Goal: Task Accomplishment & Management: Use online tool/utility

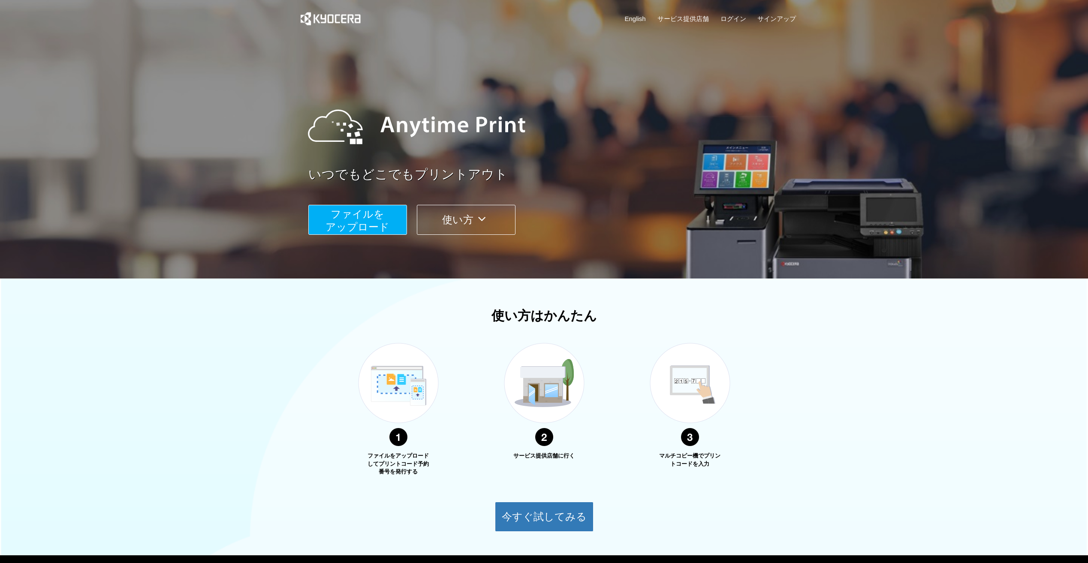
click at [367, 228] on span "ファイルを ​​アップロード" at bounding box center [357, 220] width 64 height 24
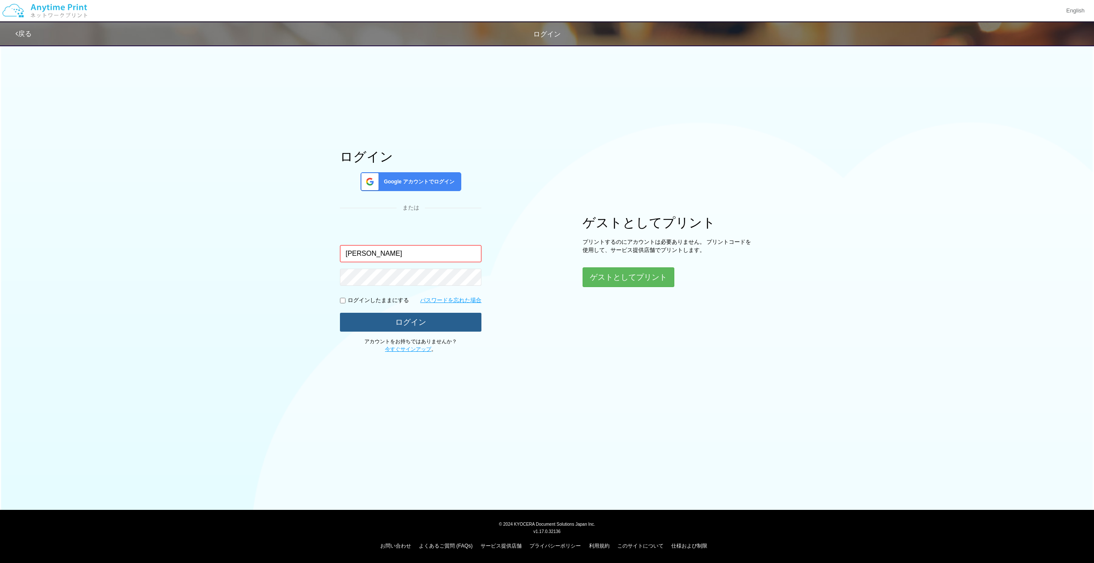
click at [437, 322] on button "ログイン" at bounding box center [410, 322] width 141 height 19
click at [289, 327] on div "ログイン Google アカウントでログイン または 入力されたメールアドレスまたはパスワードが正しくありません。 [PERSON_NAME] ログインしたま…" at bounding box center [547, 197] width 1094 height 314
click at [369, 249] on input "[PERSON_NAME]" at bounding box center [410, 253] width 141 height 17
type input "[PERSON_NAME]"
type input "[EMAIL_ADDRESS][DOMAIN_NAME]"
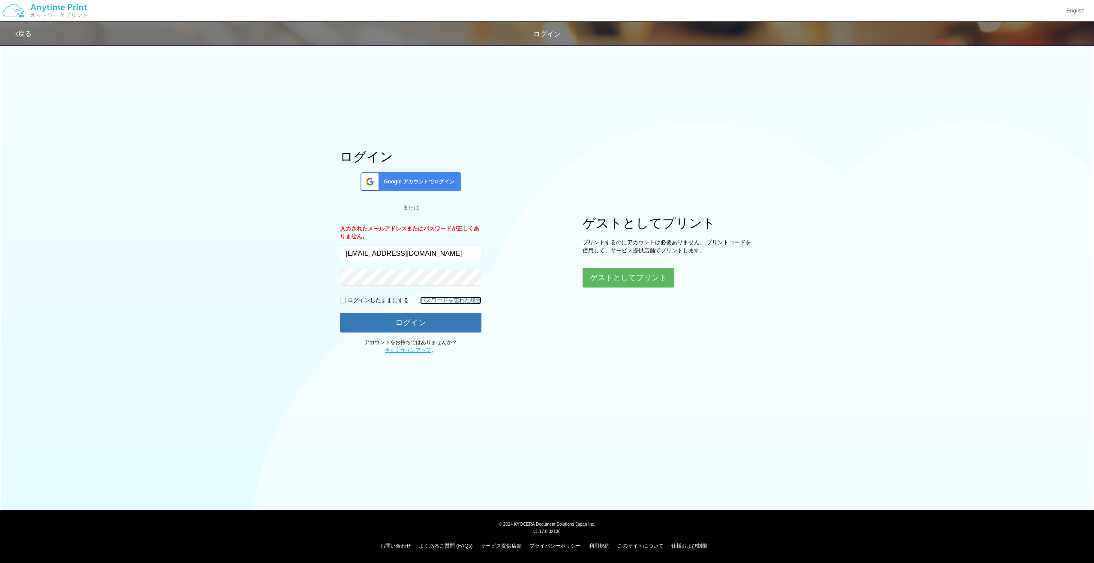
click at [436, 300] on link "パスワードを忘れた場合" at bounding box center [450, 301] width 61 height 8
click at [389, 256] on input "[PERSON_NAME]" at bounding box center [410, 253] width 141 height 17
type input "[PERSON_NAME]"
type input "[EMAIL_ADDRESS][DOMAIN_NAME]"
click at [414, 322] on button "ログイン" at bounding box center [410, 322] width 141 height 19
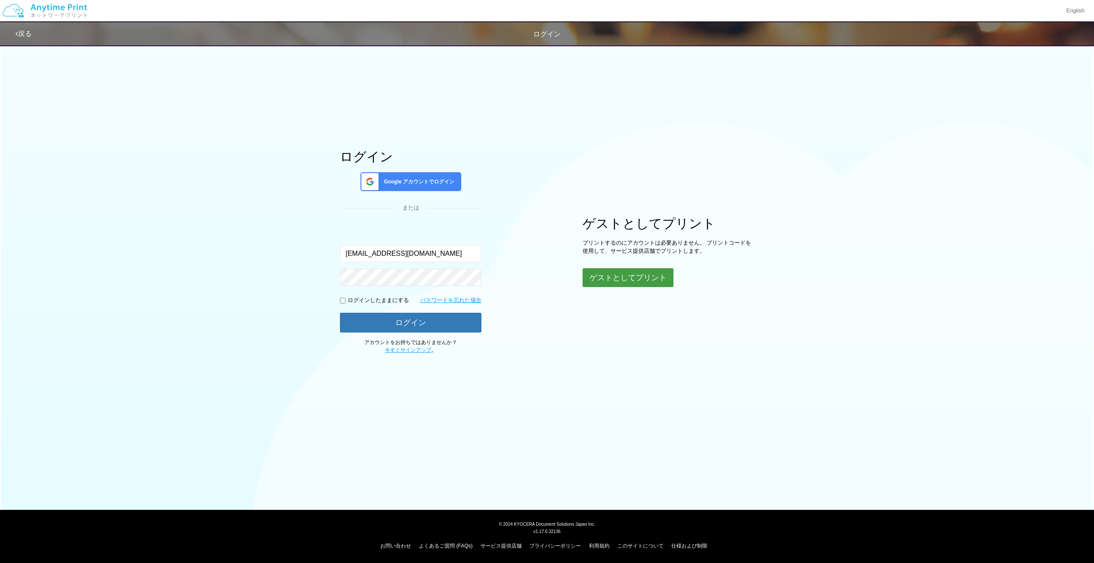
click at [615, 279] on button "ゲストとしてプリント" at bounding box center [628, 277] width 91 height 19
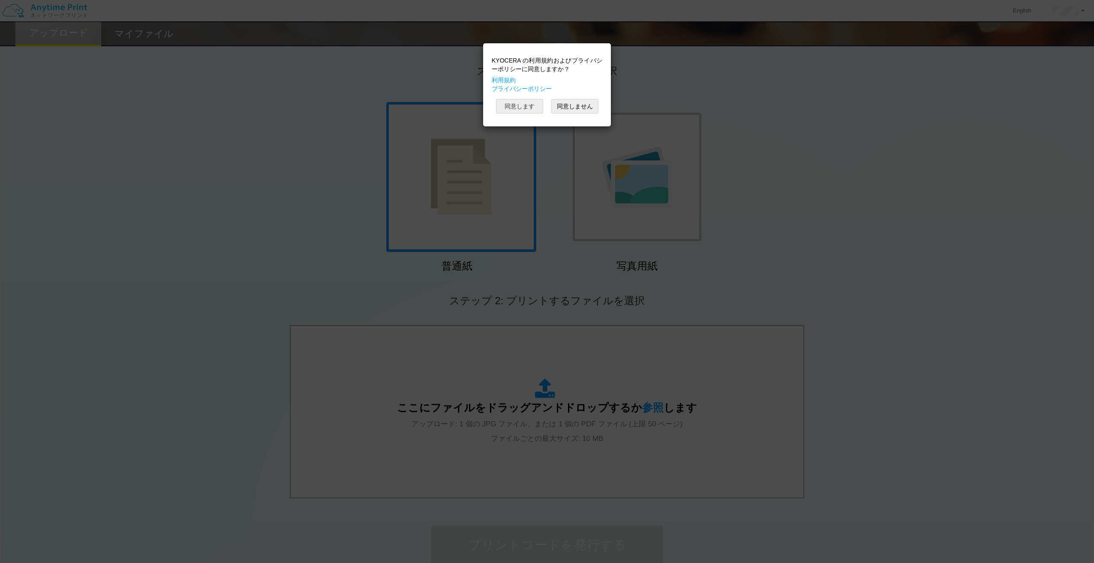
click at [525, 106] on button "同意します" at bounding box center [519, 106] width 47 height 15
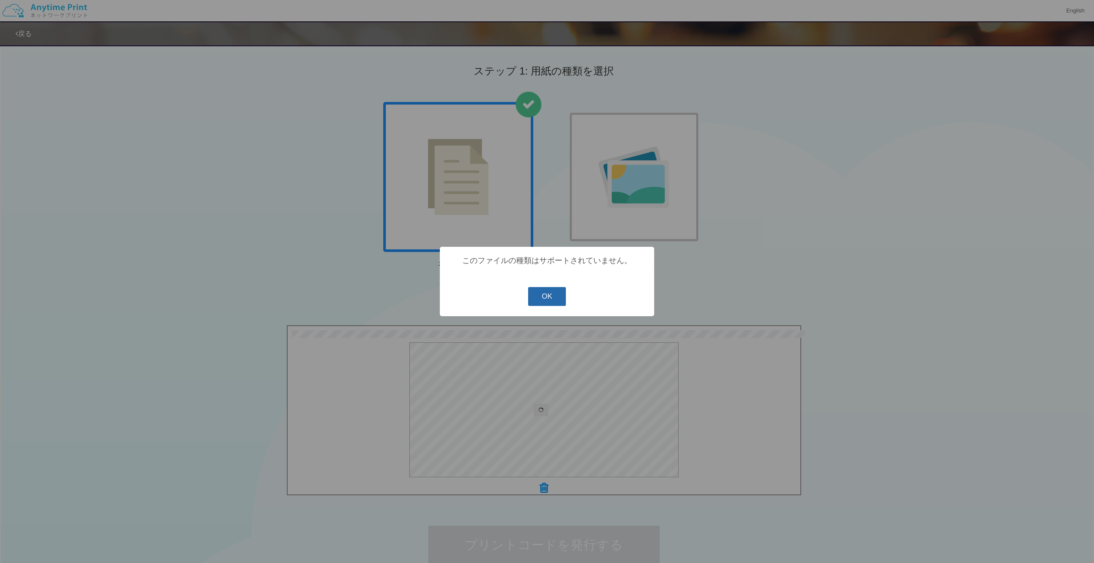
click at [549, 300] on button "OK" at bounding box center [547, 296] width 38 height 19
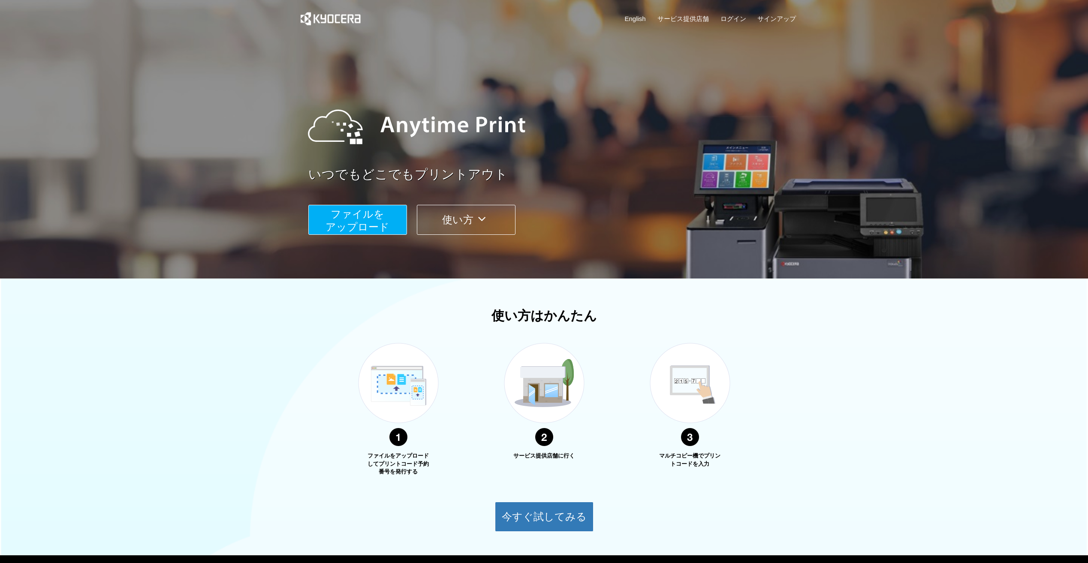
click at [370, 223] on span "ファイルを ​​アップロード" at bounding box center [357, 220] width 64 height 24
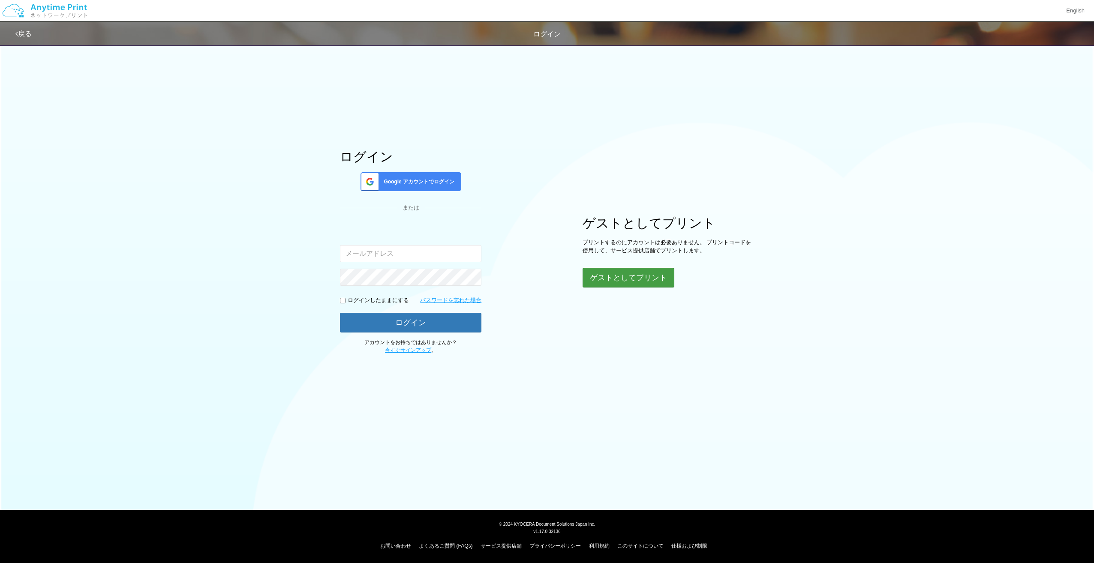
type input "[PERSON_NAME]"
click at [653, 272] on button "ゲストとしてプリント" at bounding box center [628, 277] width 91 height 19
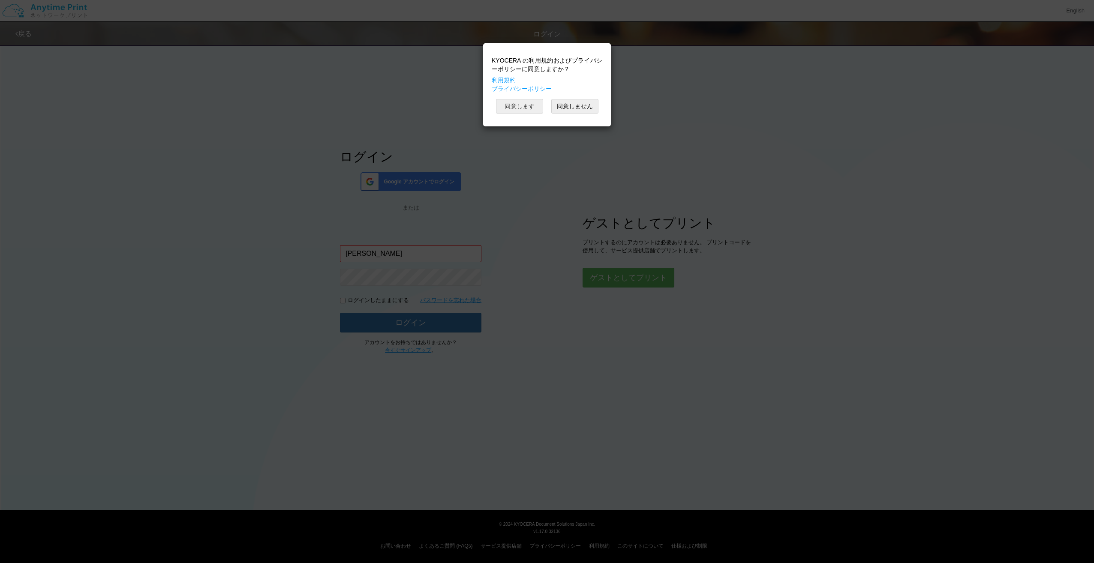
click at [527, 105] on button "同意します" at bounding box center [519, 106] width 47 height 15
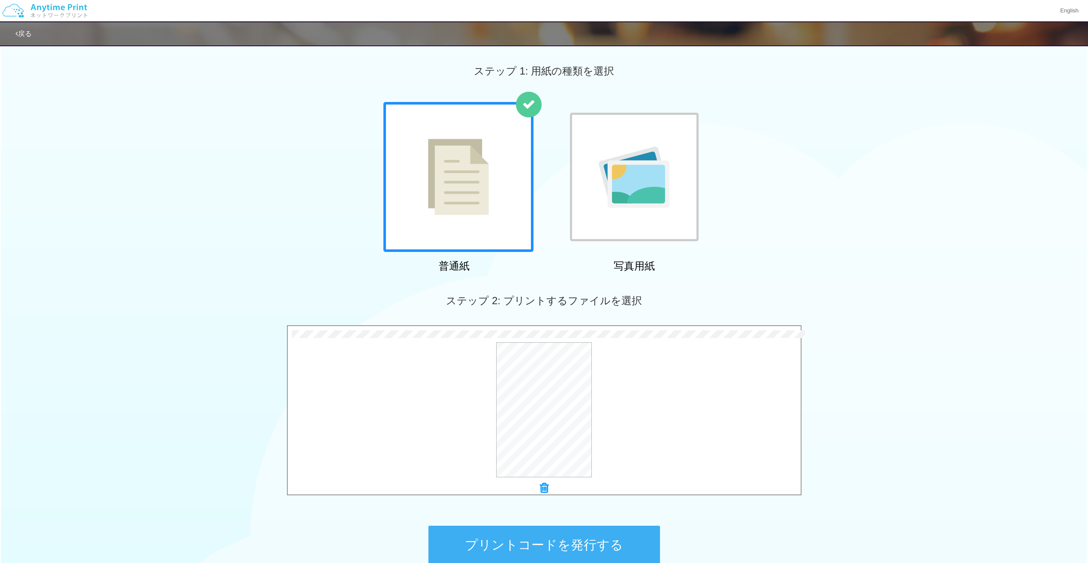
click at [535, 548] on button "プリントコードを発行する" at bounding box center [543, 545] width 231 height 39
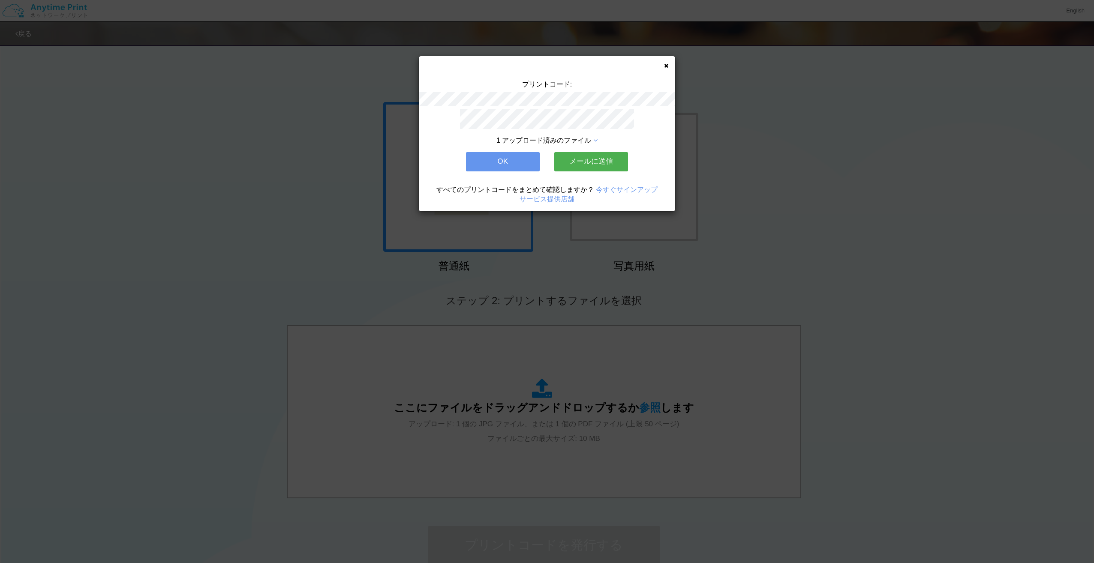
click at [592, 156] on button "メールに送信" at bounding box center [591, 161] width 74 height 19
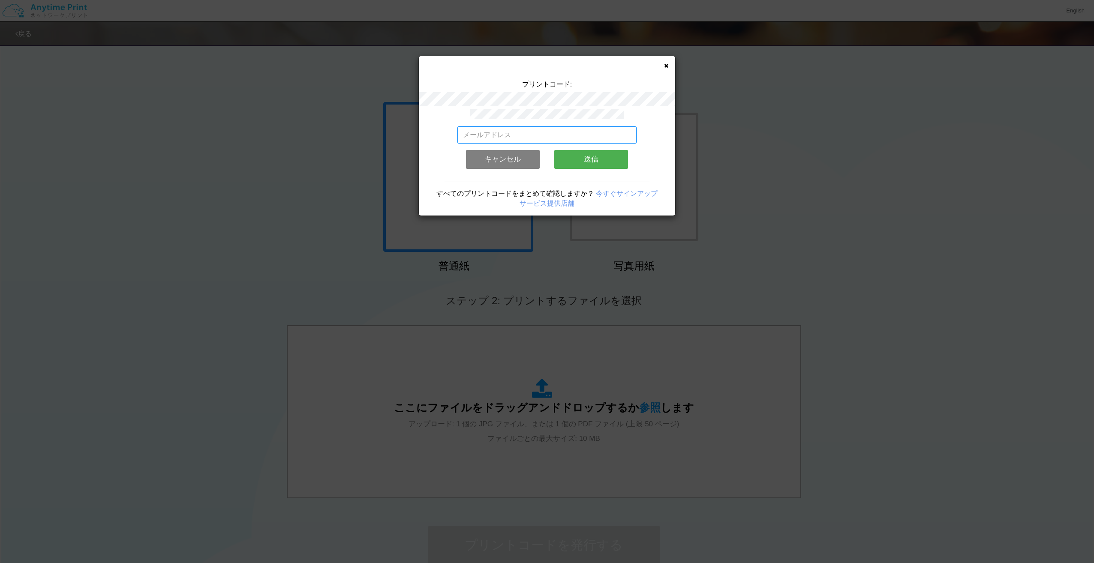
click at [522, 129] on input "email" at bounding box center [547, 134] width 180 height 17
type input "[EMAIL_ADDRESS][DOMAIN_NAME]"
click at [592, 158] on button "送信" at bounding box center [591, 159] width 74 height 19
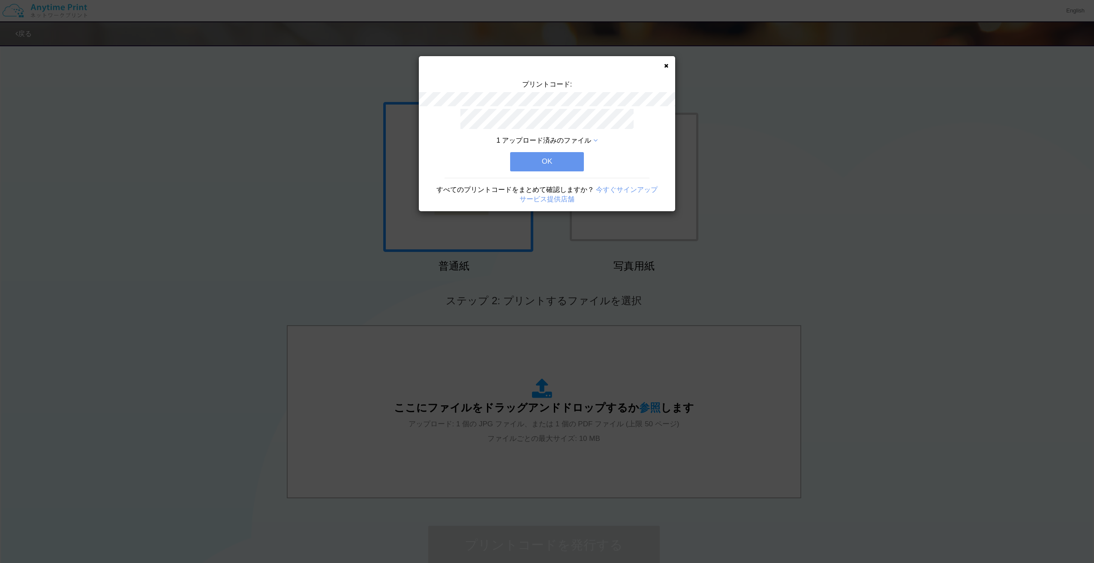
click at [554, 159] on button "OK" at bounding box center [547, 161] width 74 height 19
